Goal: Task Accomplishment & Management: Use online tool/utility

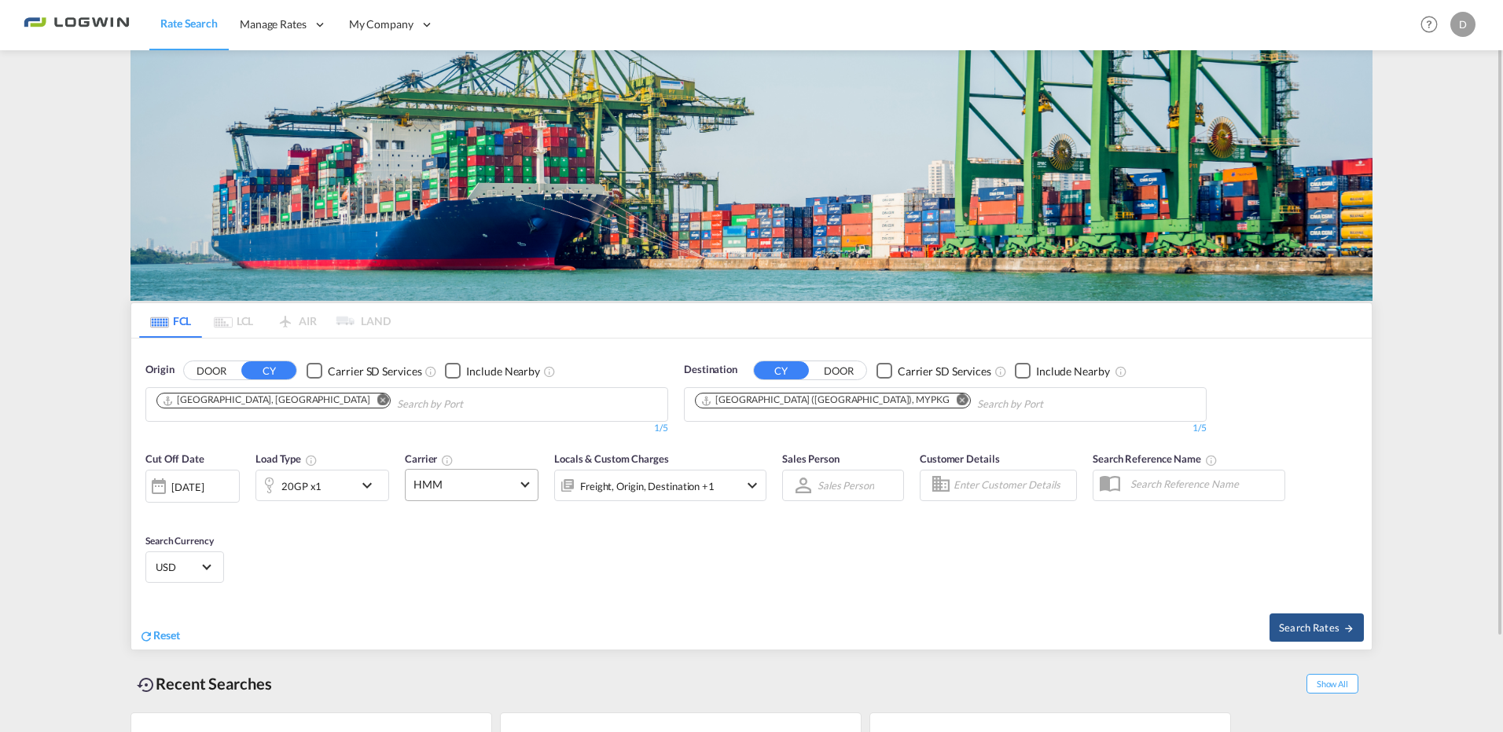
click at [509, 488] on span "HMM" at bounding box center [464, 485] width 102 height 16
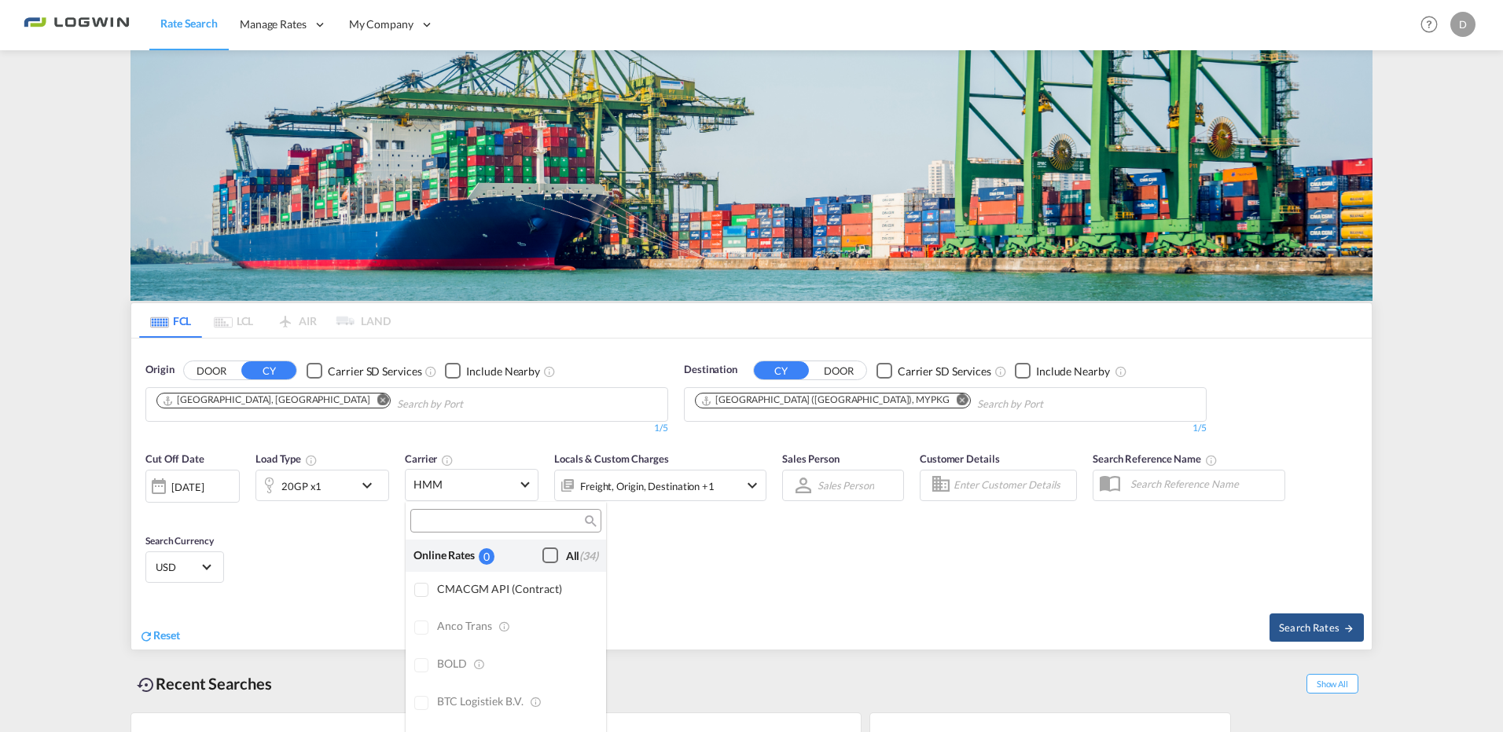
scroll to position [2356, 0]
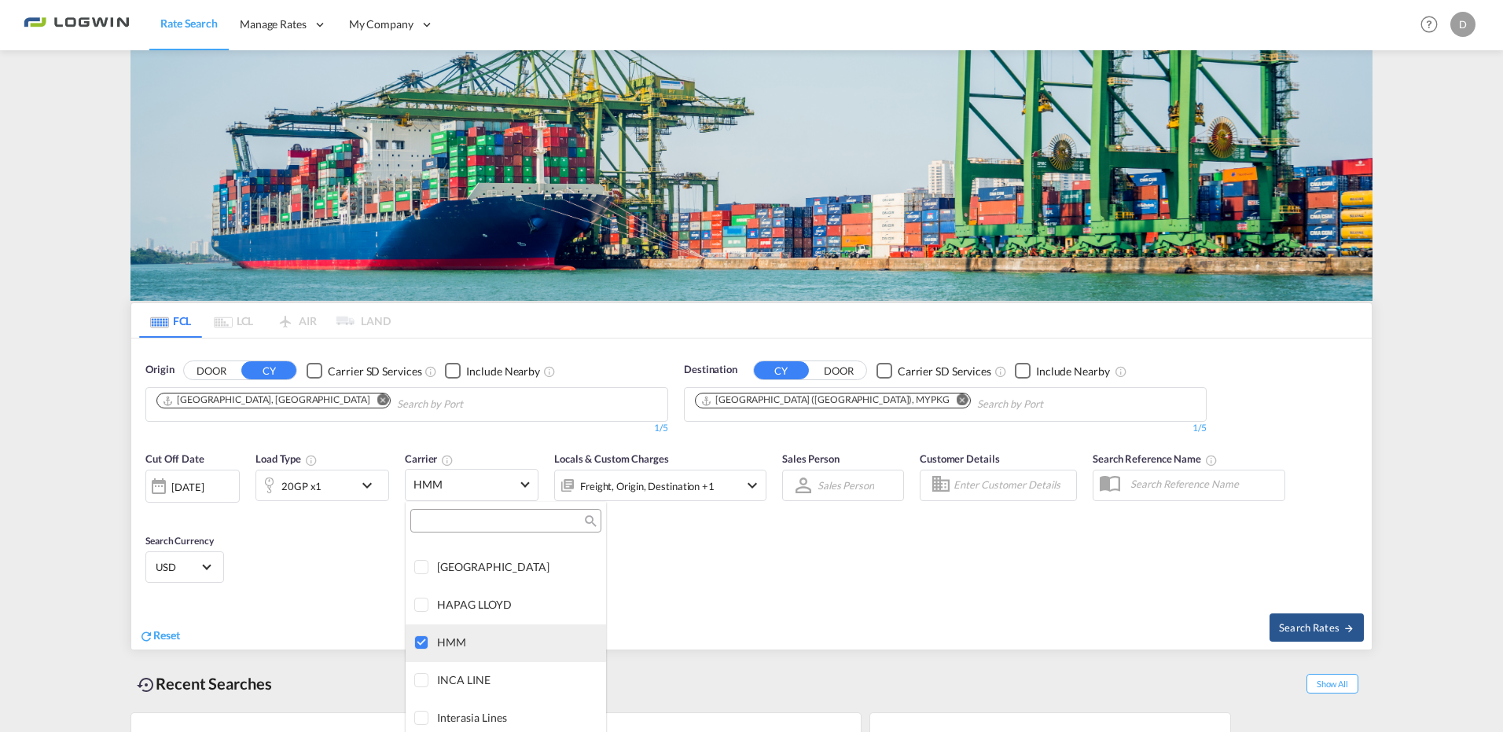
click at [429, 644] on div at bounding box center [422, 644] width 16 height 16
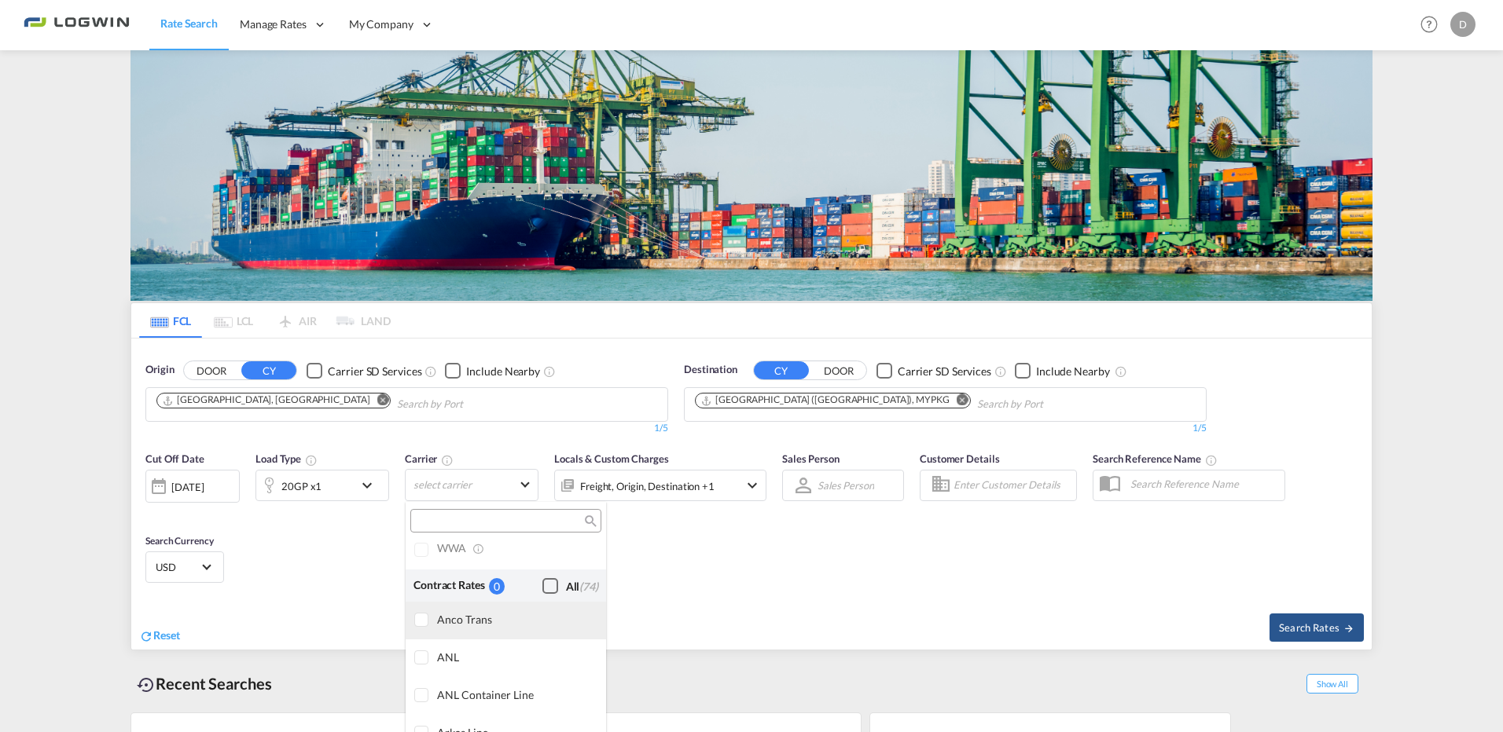
scroll to position [1257, 0]
click at [542, 613] on div "Checkbox No Ink" at bounding box center [550, 614] width 16 height 16
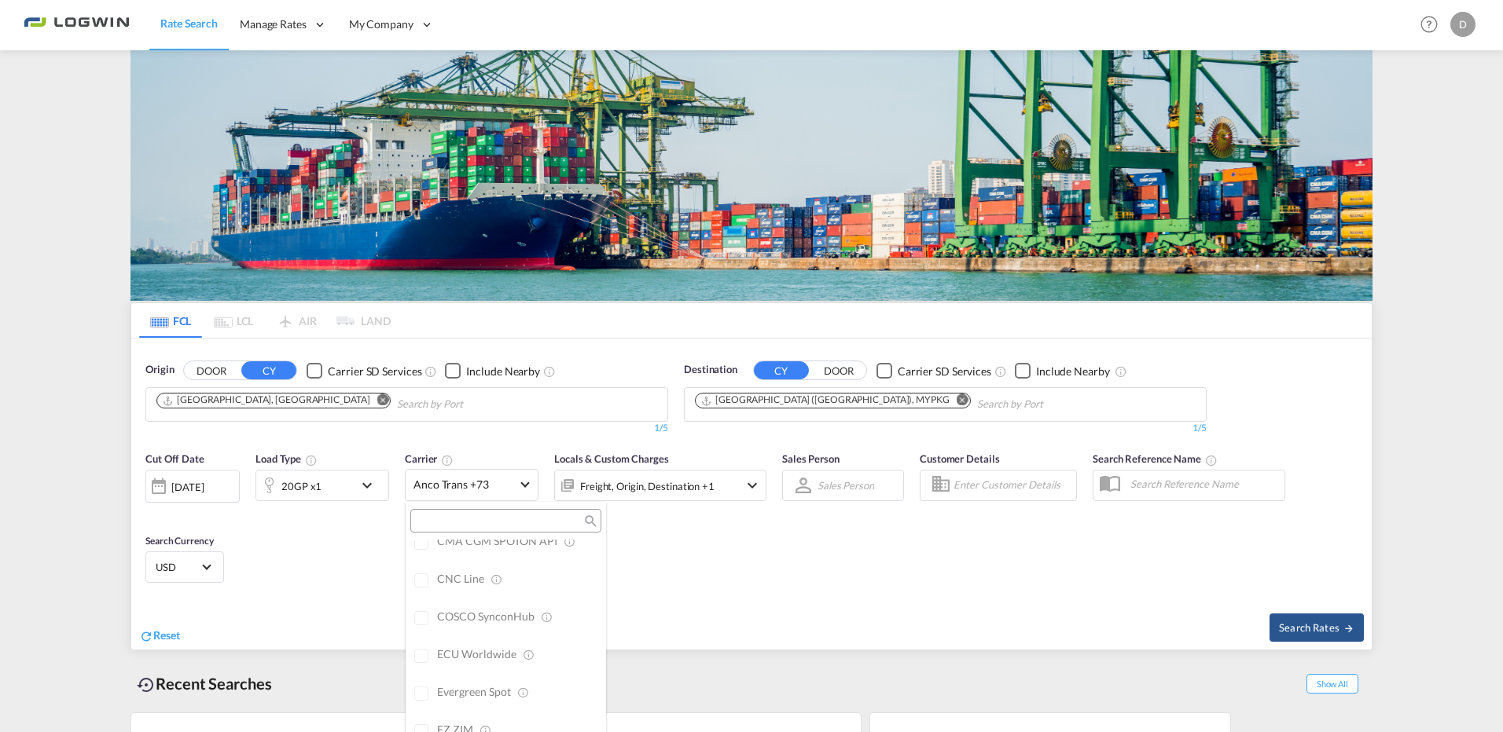
scroll to position [0, 0]
click at [542, 560] on div "Checkbox No Ink" at bounding box center [550, 556] width 16 height 16
click at [697, 594] on md-backdrop at bounding box center [751, 366] width 1503 height 732
click at [711, 574] on div "Cut Off Date 20 Aug 2025 20/08/2025 Load Type 20GP x1 Carrier Anco Trans +74 Lo…" at bounding box center [751, 519] width 1240 height 153
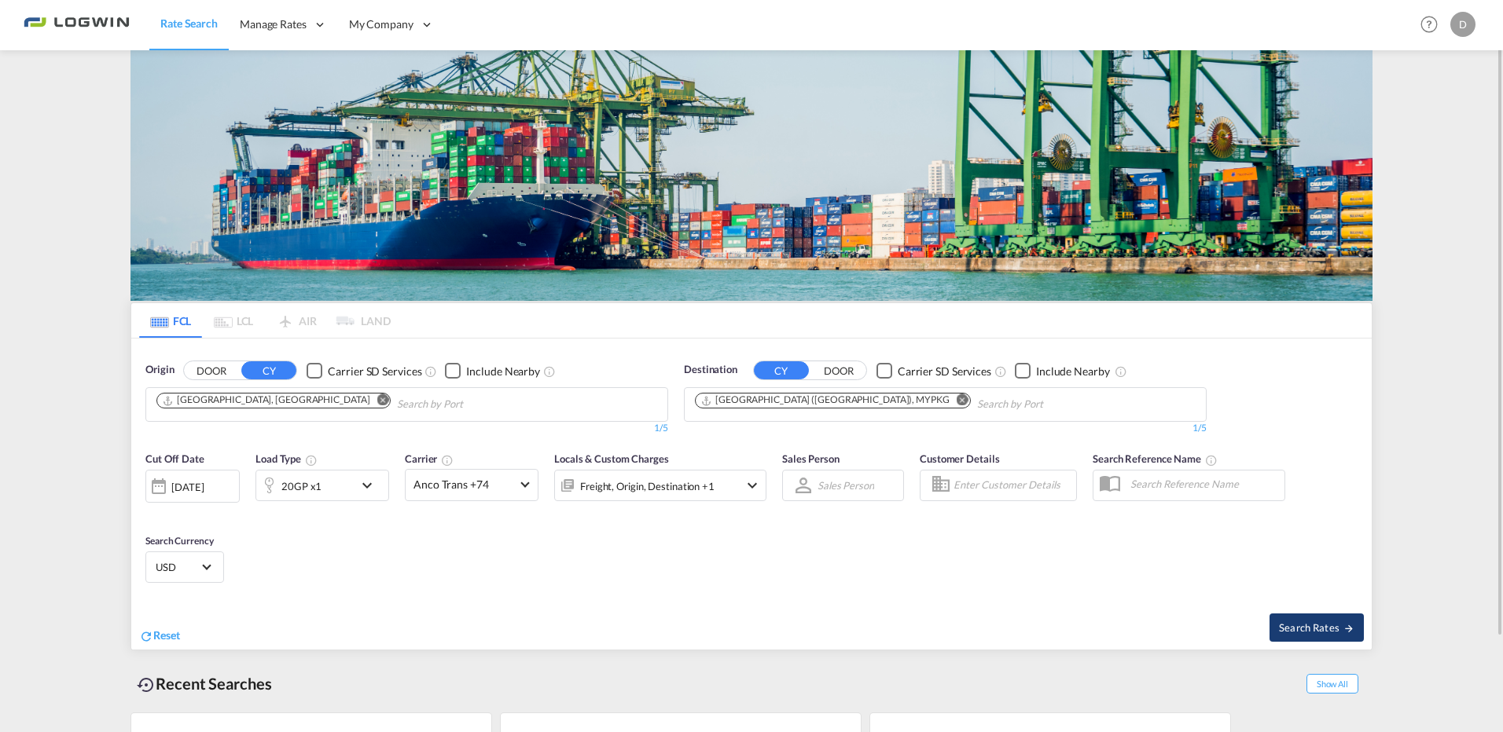
click at [1330, 626] on span "Search Rates" at bounding box center [1316, 628] width 75 height 13
type input "DEHAM to MYPKG / 20 Aug 2025"
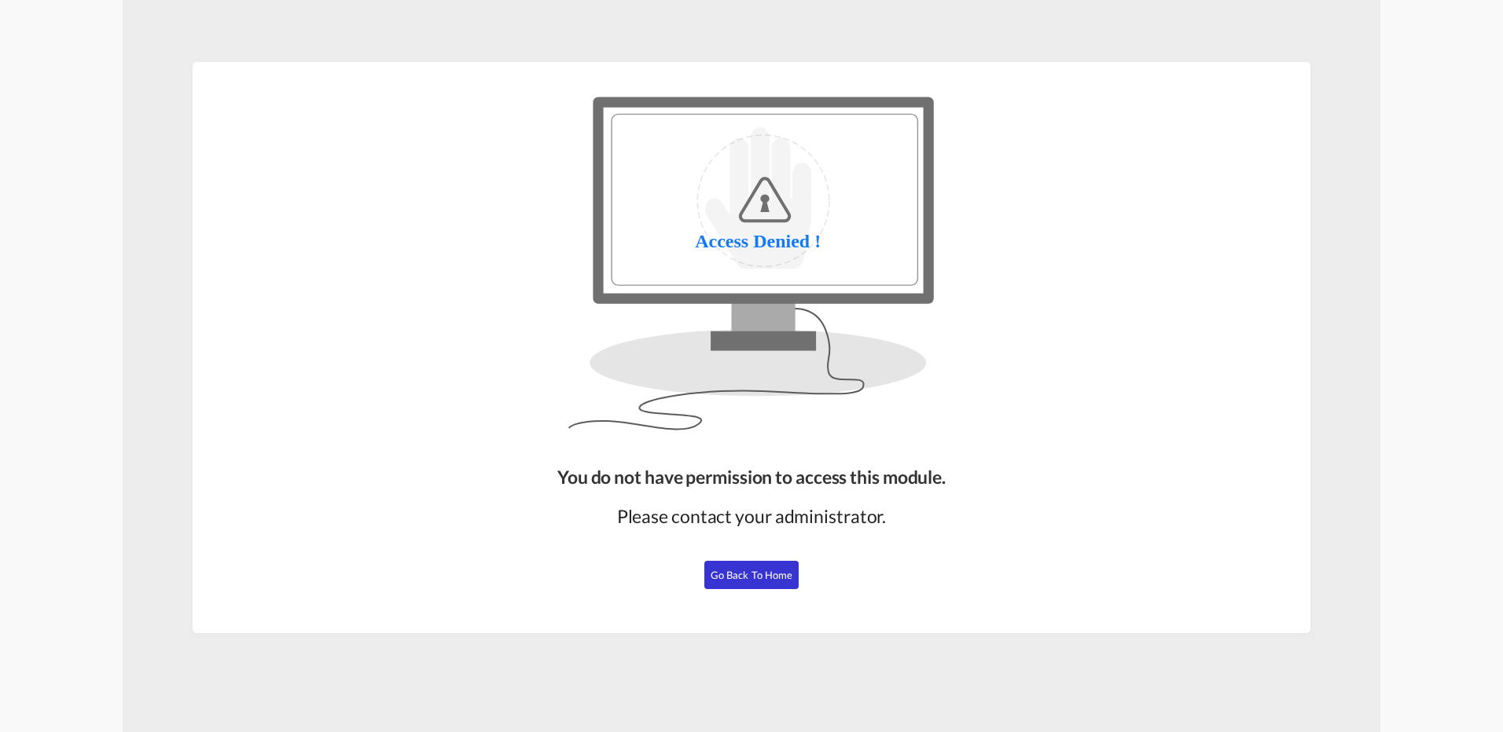
click at [735, 571] on span "Go Back to Home" at bounding box center [751, 575] width 83 height 13
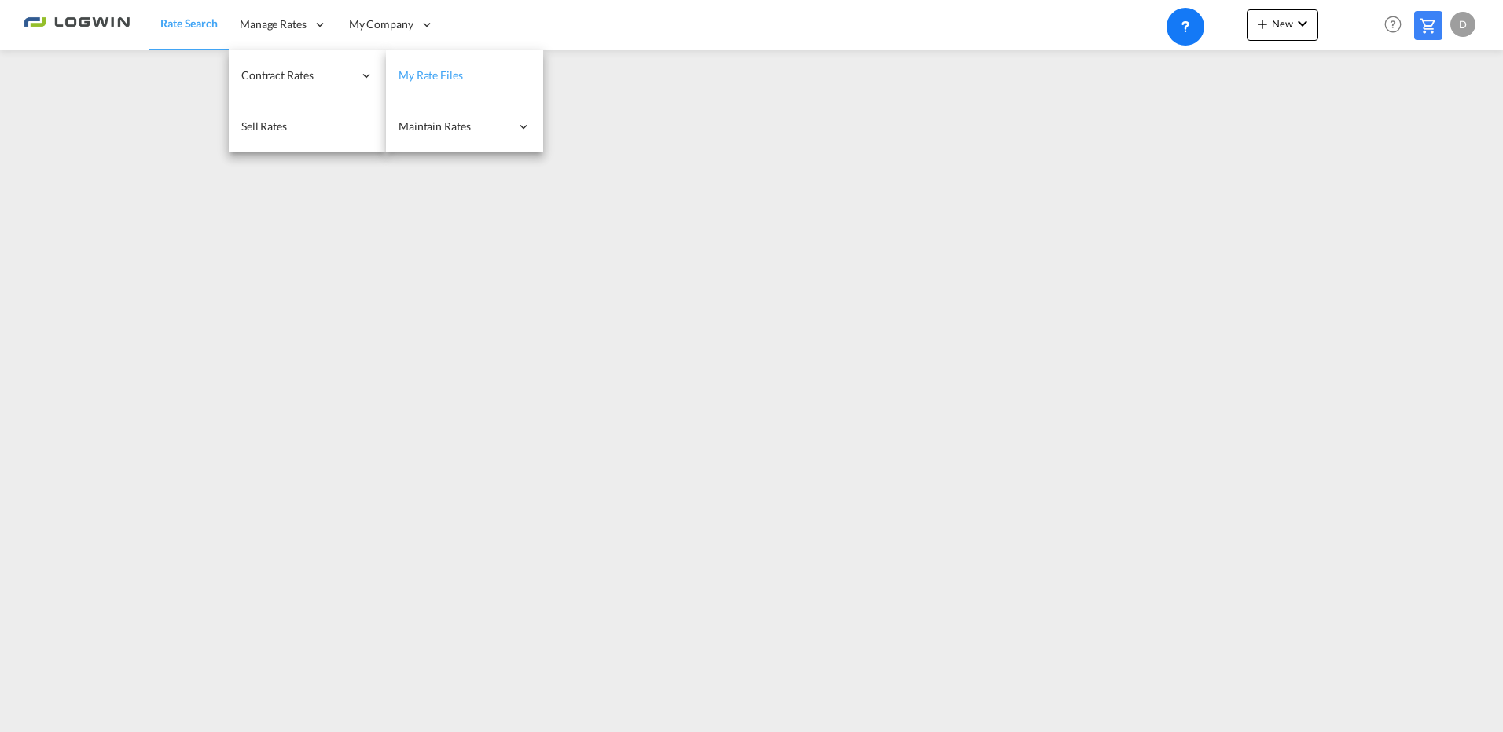
click at [476, 76] on link "My Rate Files" at bounding box center [464, 75] width 157 height 51
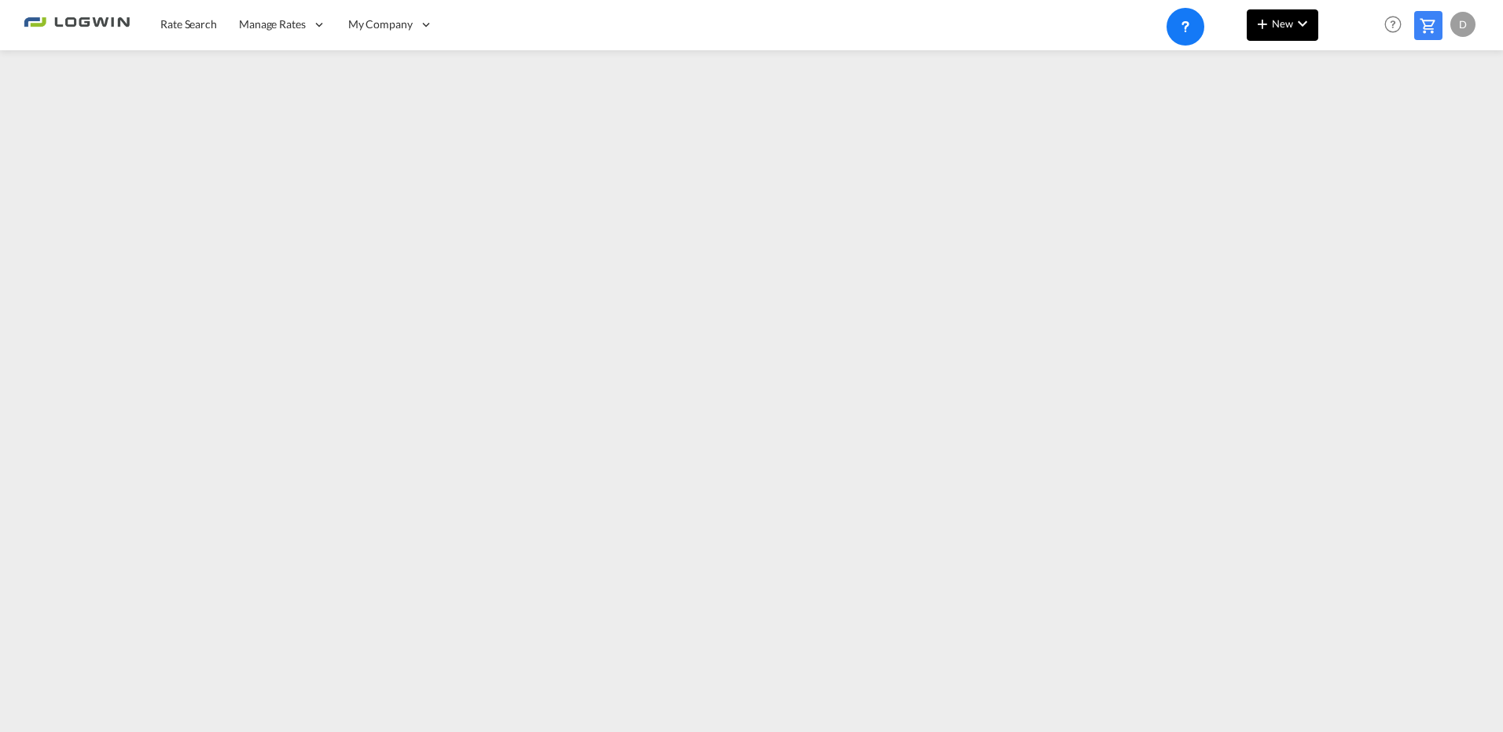
click at [1273, 28] on span "New" at bounding box center [1282, 23] width 59 height 13
click at [1389, 121] on div "Ratesheet" at bounding box center [1367, 117] width 58 height 39
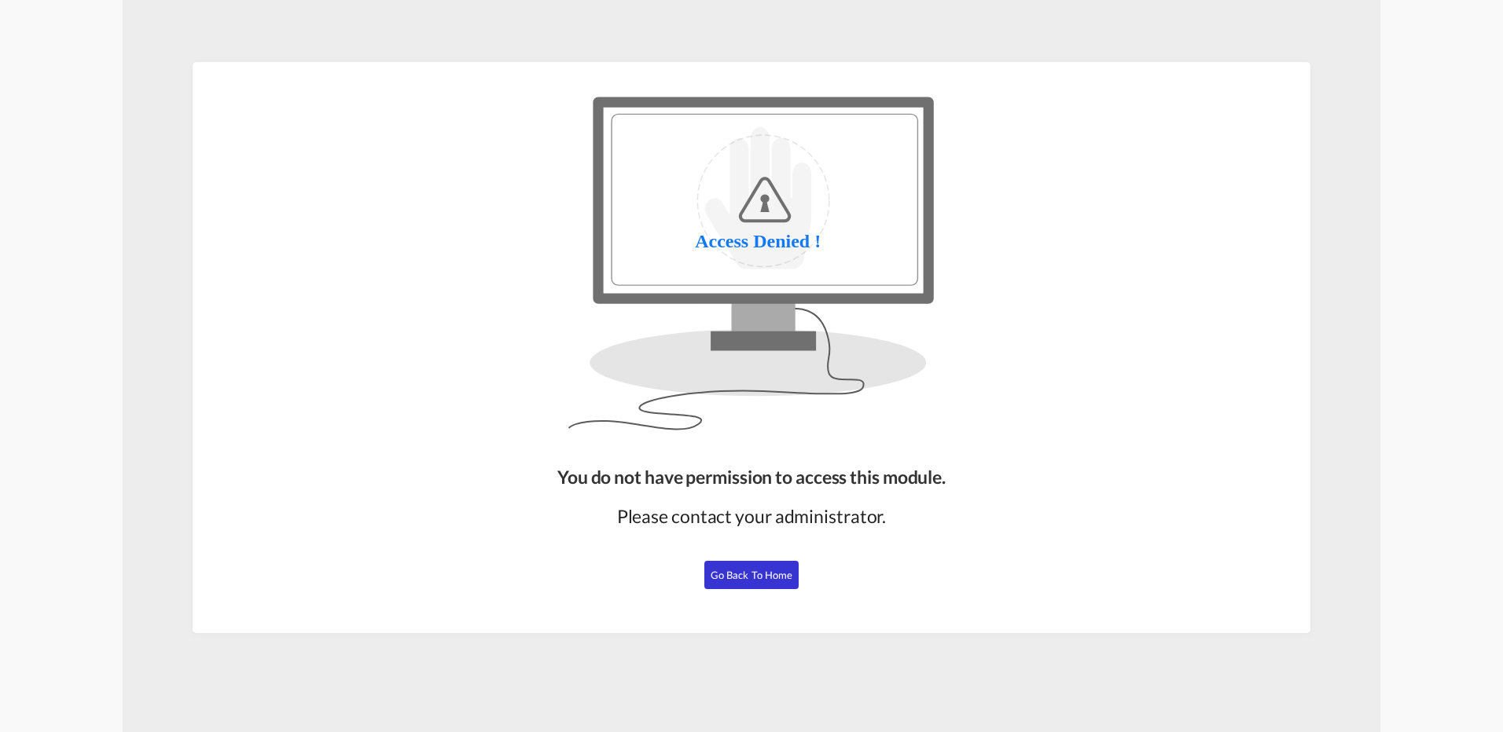
drag, startPoint x: 741, startPoint y: 580, endPoint x: 755, endPoint y: 567, distance: 18.9
click at [741, 581] on span "Go Back to Home" at bounding box center [751, 575] width 83 height 13
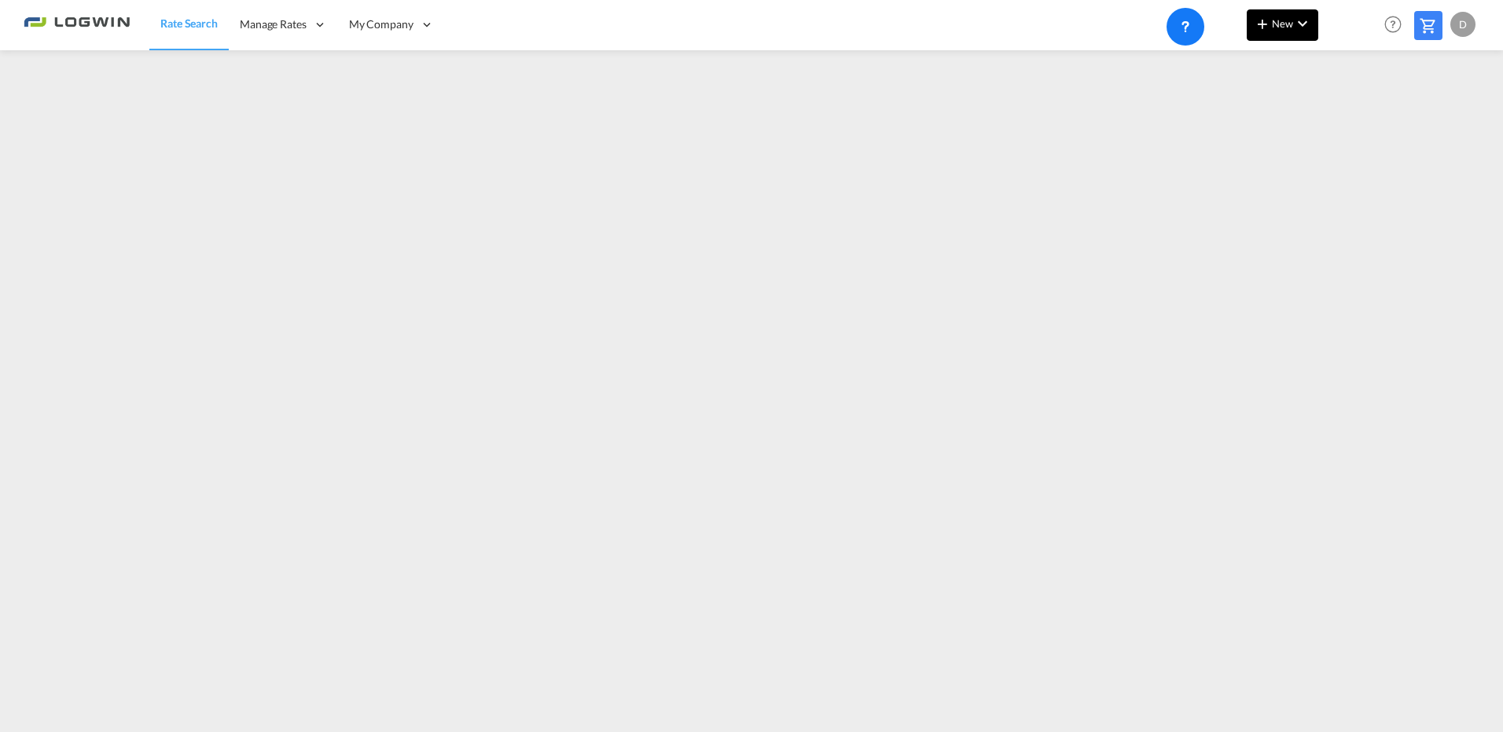
click at [1280, 24] on span "New" at bounding box center [1282, 23] width 59 height 13
click at [1360, 130] on div "Ratesheet" at bounding box center [1367, 117] width 58 height 39
click at [1287, 28] on span "New" at bounding box center [1282, 23] width 59 height 13
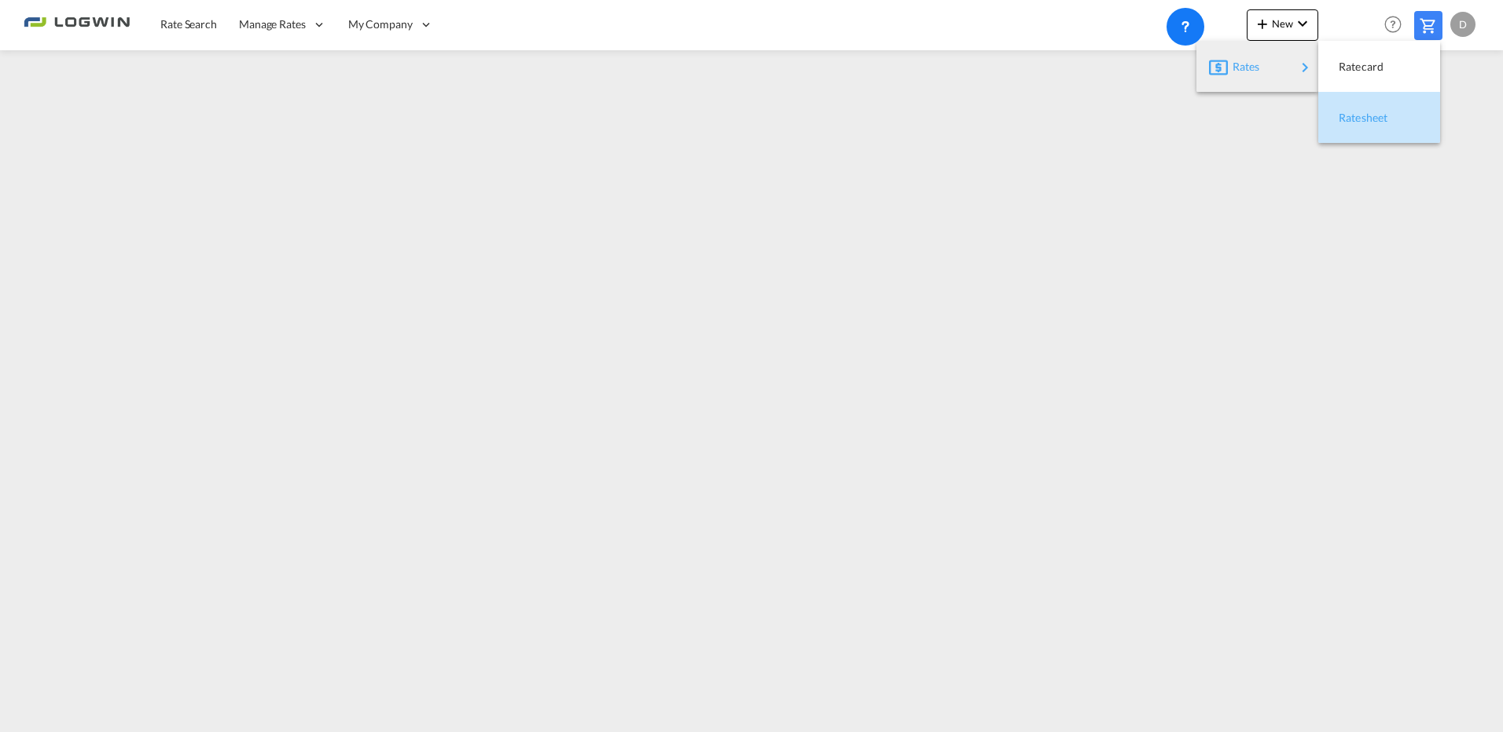
click at [1352, 120] on span "Ratesheet" at bounding box center [1346, 117] width 17 height 31
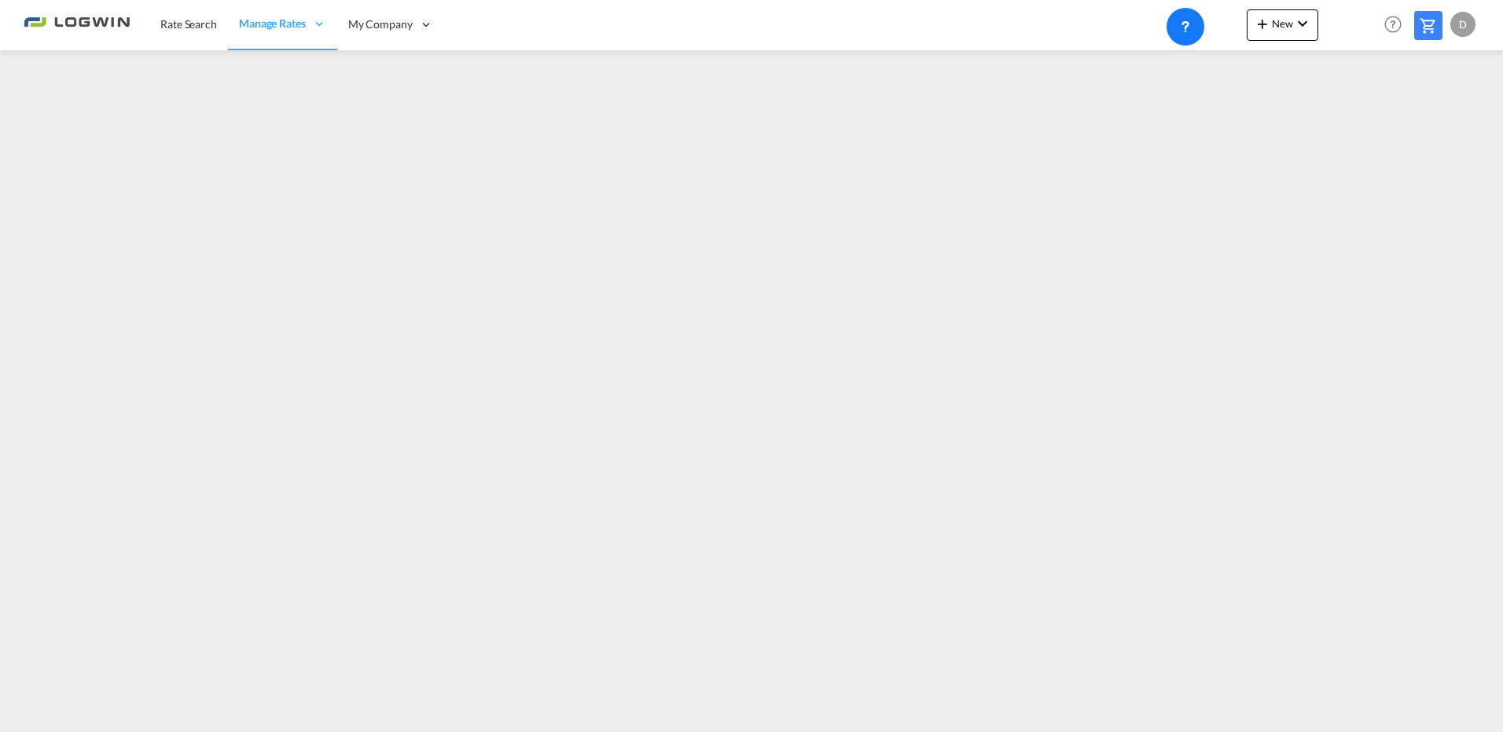
click at [1347, 31] on div at bounding box center [1348, 25] width 61 height 47
click at [1315, 25] on button "New" at bounding box center [1282, 24] width 72 height 31
click at [1356, 115] on span "Ratesheet" at bounding box center [1346, 117] width 17 height 31
